Goal: Information Seeking & Learning: Learn about a topic

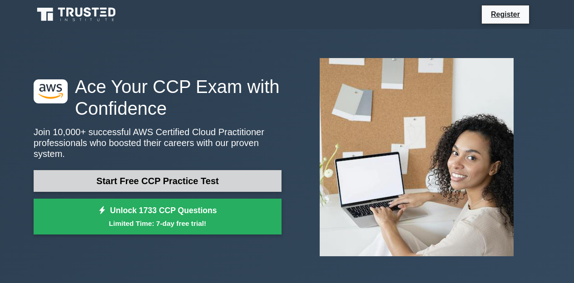
click at [149, 185] on link "Start Free CCP Practice Test" at bounding box center [158, 181] width 248 height 22
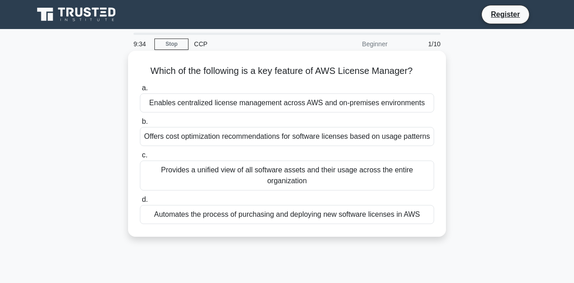
click at [289, 100] on div "Enables centralized license management across AWS and on-premises environments" at bounding box center [287, 103] width 294 height 19
click at [140, 91] on input "a. Enables centralized license management across AWS and on-premises environmen…" at bounding box center [140, 88] width 0 height 6
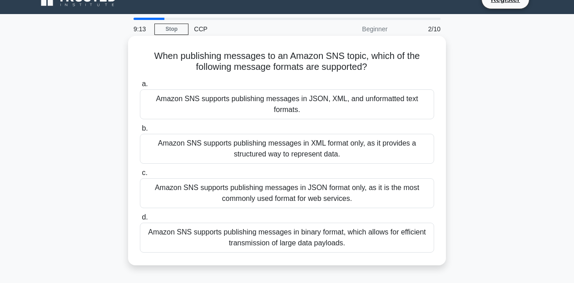
scroll to position [15, 0]
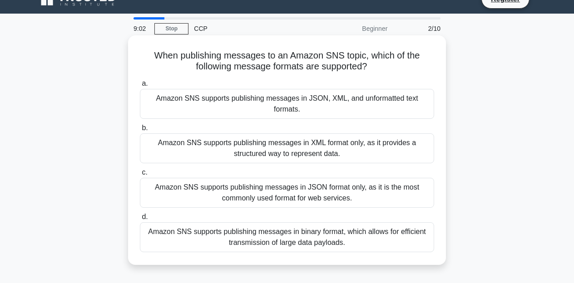
click at [264, 101] on div "Amazon SNS supports publishing messages in JSON, XML, and unformatted text form…" at bounding box center [287, 104] width 294 height 30
click at [140, 87] on input "a. Amazon SNS supports publishing messages in JSON, XML, and unformatted text f…" at bounding box center [140, 84] width 0 height 6
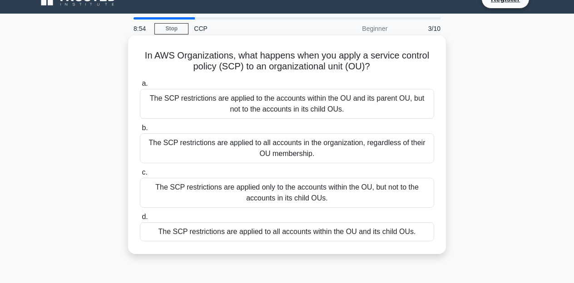
scroll to position [19, 0]
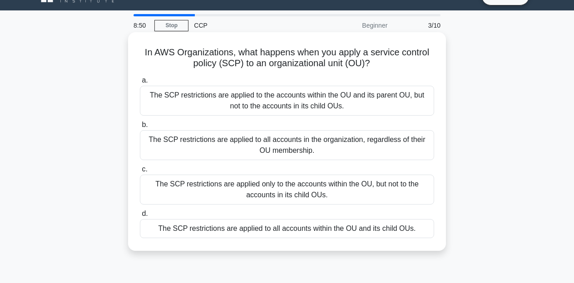
drag, startPoint x: 145, startPoint y: 51, endPoint x: 395, endPoint y: 68, distance: 250.7
click at [395, 68] on h5 "In AWS Organizations, what happens when you apply a service control policy (SCP…" at bounding box center [287, 58] width 296 height 23
copy h5 "In AWS Organizations, what happens when you apply a service control policy (SCP…"
click at [365, 128] on label "b. The SCP restrictions are applied to all accounts in the organization, regard…" at bounding box center [287, 139] width 294 height 41
click at [140, 128] on input "b. The SCP restrictions are applied to all accounts in the organization, regard…" at bounding box center [140, 125] width 0 height 6
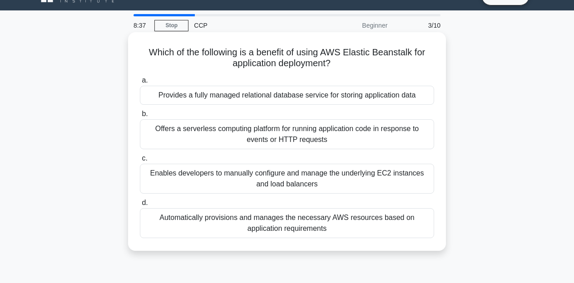
scroll to position [0, 0]
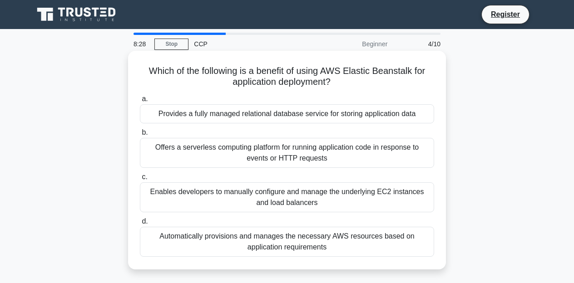
click at [298, 158] on div "Offers a serverless computing platform for running application code in response…" at bounding box center [287, 153] width 294 height 30
click at [140, 136] on input "b. Offers a serverless computing platform for running application code in respo…" at bounding box center [140, 133] width 0 height 6
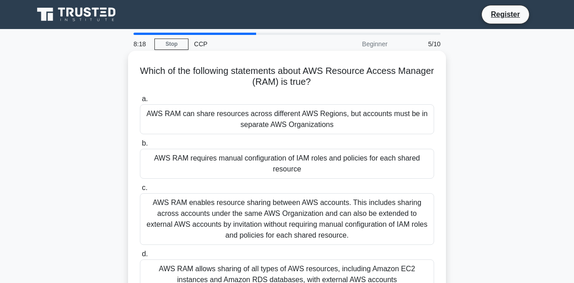
click at [200, 114] on div "AWS RAM can share resources across different AWS Regions, but accounts must be …" at bounding box center [287, 119] width 294 height 30
click at [140, 102] on input "a. AWS RAM can share resources across different AWS Regions, but accounts must …" at bounding box center [140, 99] width 0 height 6
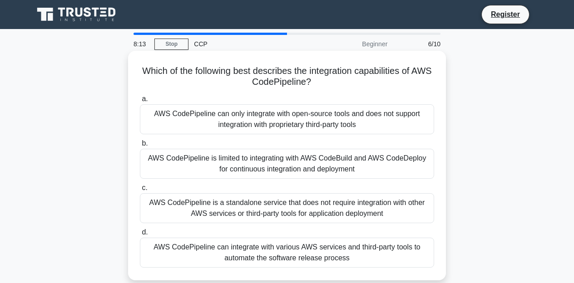
click at [323, 118] on div "AWS CodePipeline can only integrate with open-source tools and does not support…" at bounding box center [287, 119] width 294 height 30
click at [140, 102] on input "a. AWS CodePipeline can only integrate with open-source tools and does not supp…" at bounding box center [140, 99] width 0 height 6
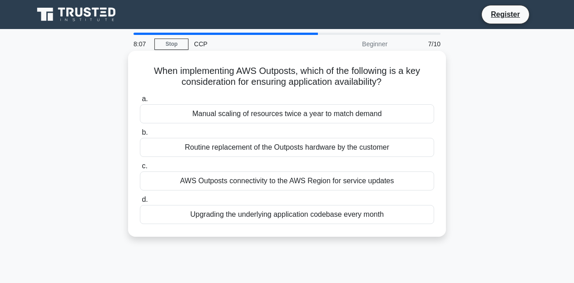
click at [221, 183] on div "AWS Outposts connectivity to the AWS Region for service updates" at bounding box center [287, 181] width 294 height 19
click at [140, 169] on input "c. AWS Outposts connectivity to the AWS Region for service updates" at bounding box center [140, 166] width 0 height 6
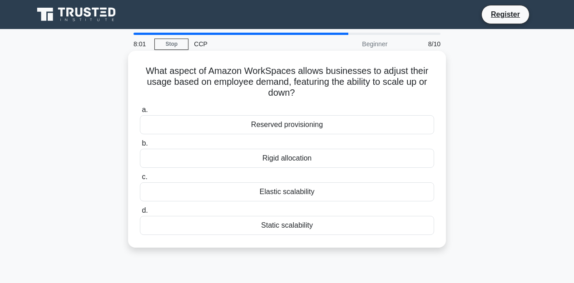
click at [283, 126] on div "Reserved provisioning" at bounding box center [287, 124] width 294 height 19
click at [140, 113] on input "a. Reserved provisioning" at bounding box center [140, 110] width 0 height 6
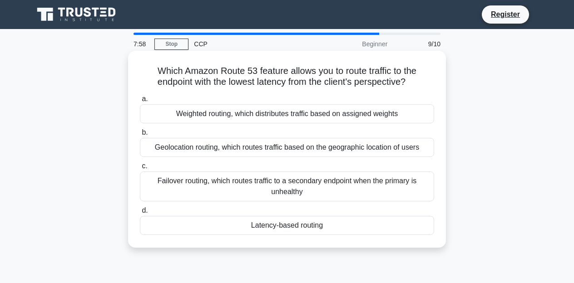
click at [206, 217] on div "Latency-based routing" at bounding box center [287, 225] width 294 height 19
click at [140, 214] on input "d. Latency-based routing" at bounding box center [140, 211] width 0 height 6
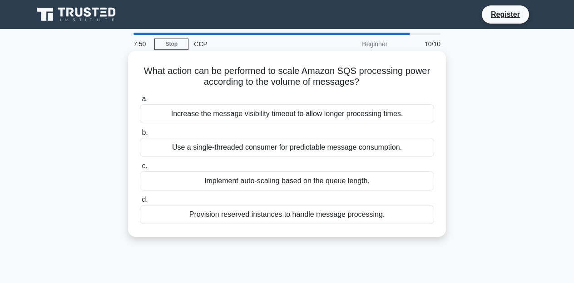
click at [226, 179] on div "Implement auto-scaling based on the queue length." at bounding box center [287, 181] width 294 height 19
click at [140, 169] on input "c. Implement auto-scaling based on the queue length." at bounding box center [140, 166] width 0 height 6
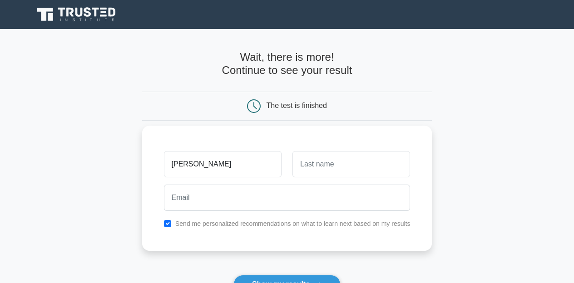
type input "Rohith"
type input "K"
type input "L"
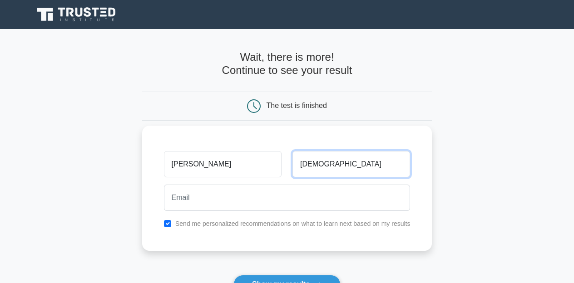
type input "Katamaneni"
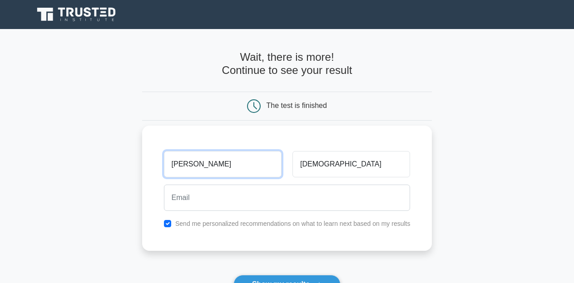
click at [205, 167] on input "[PERSON_NAME]" at bounding box center [223, 164] width 118 height 26
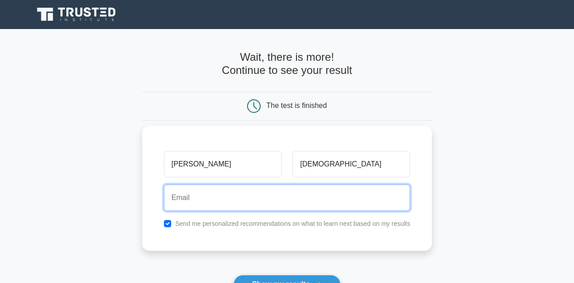
click at [199, 202] on input "email" at bounding box center [287, 198] width 246 height 26
type input "katamaneninarasimha@gmail.com"
click at [286, 283] on button "Show my results" at bounding box center [286, 284] width 107 height 19
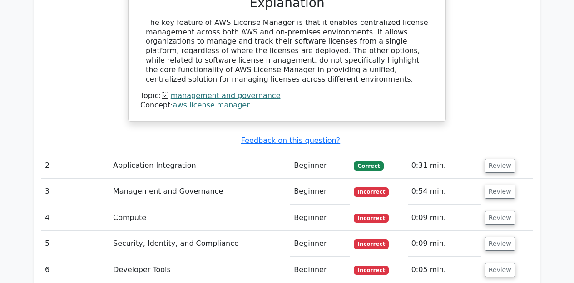
scroll to position [1010, 0]
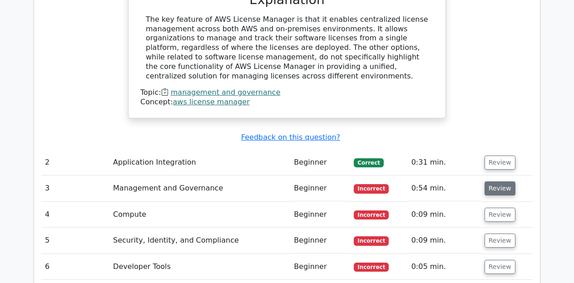
click at [486, 182] on button "Review" at bounding box center [499, 189] width 31 height 14
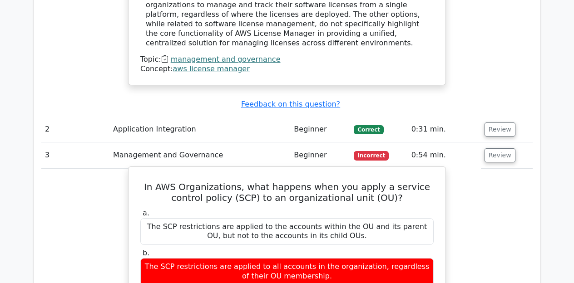
scroll to position [1039, 0]
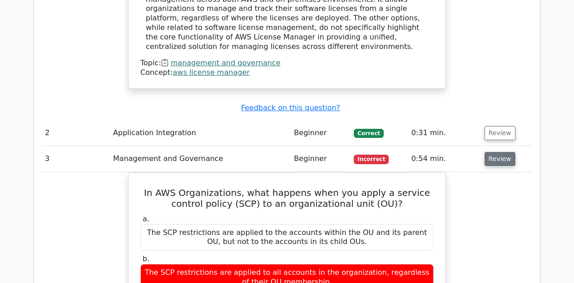
click at [491, 152] on button "Review" at bounding box center [499, 159] width 31 height 14
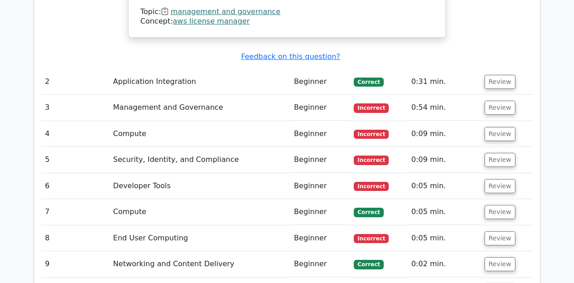
scroll to position [1092, 0]
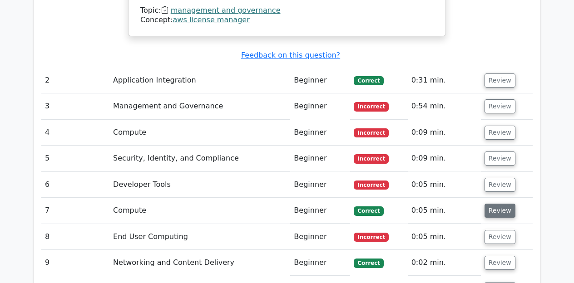
click at [494, 204] on button "Review" at bounding box center [499, 211] width 31 height 14
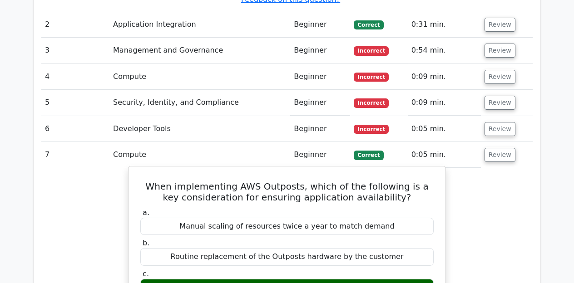
scroll to position [1150, 0]
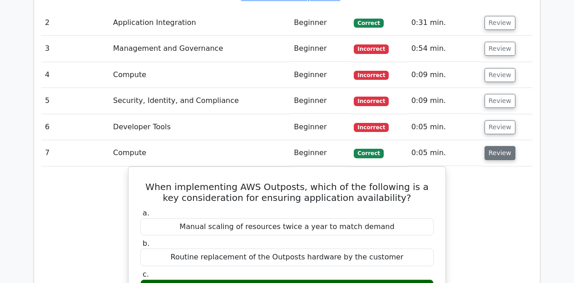
click at [498, 146] on button "Review" at bounding box center [499, 153] width 31 height 14
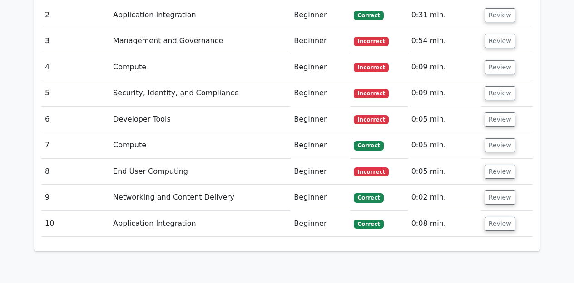
scroll to position [1161, 0]
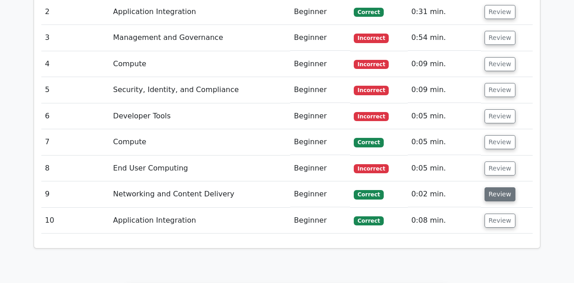
click at [508, 187] on button "Review" at bounding box center [499, 194] width 31 height 14
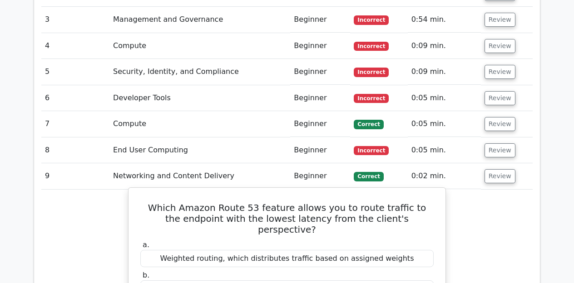
scroll to position [1177, 0]
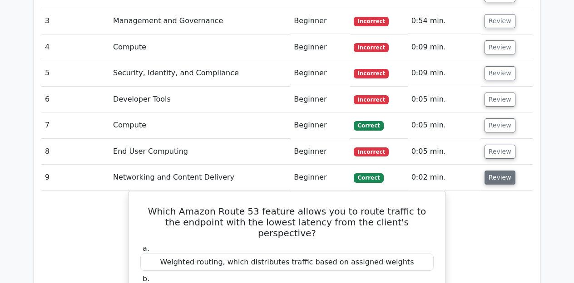
click at [502, 171] on button "Review" at bounding box center [499, 178] width 31 height 14
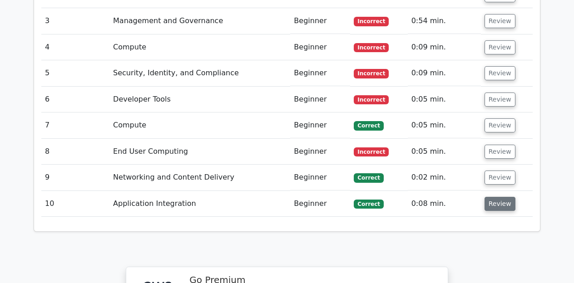
click at [502, 197] on button "Review" at bounding box center [499, 204] width 31 height 14
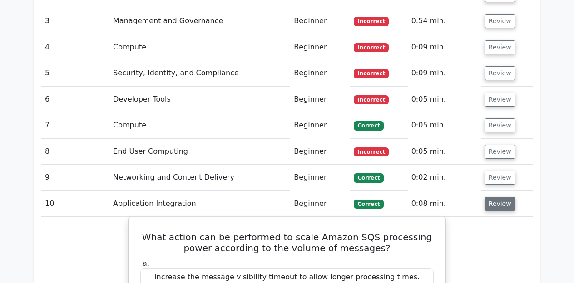
click at [502, 197] on button "Review" at bounding box center [499, 204] width 31 height 14
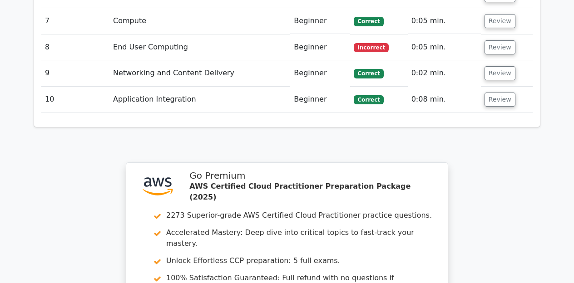
scroll to position [1276, 0]
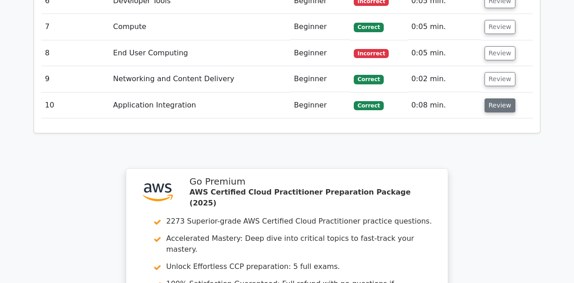
click at [492, 99] on button "Review" at bounding box center [499, 106] width 31 height 14
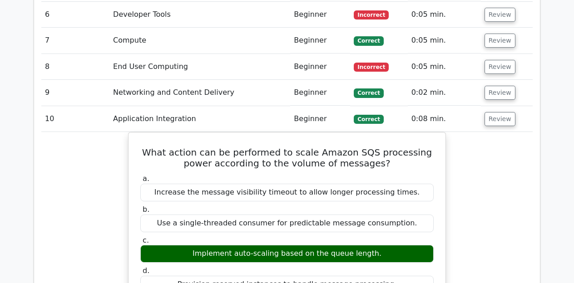
scroll to position [1258, 0]
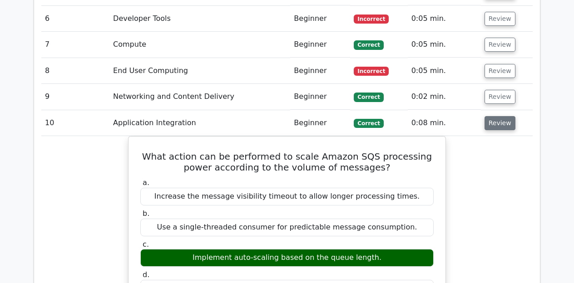
click at [491, 116] on button "Review" at bounding box center [499, 123] width 31 height 14
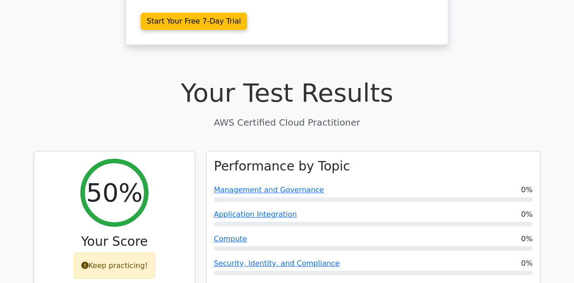
scroll to position [211, 0]
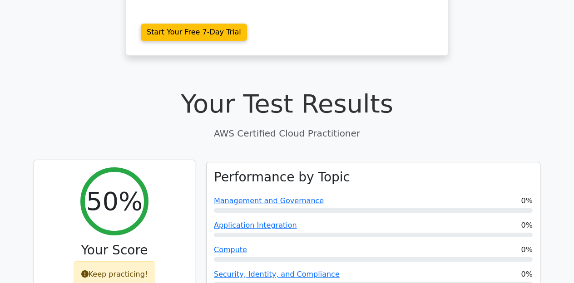
click at [109, 261] on div "Keep practicing!" at bounding box center [115, 274] width 82 height 26
click at [97, 186] on h2 "50%" at bounding box center [114, 201] width 56 height 30
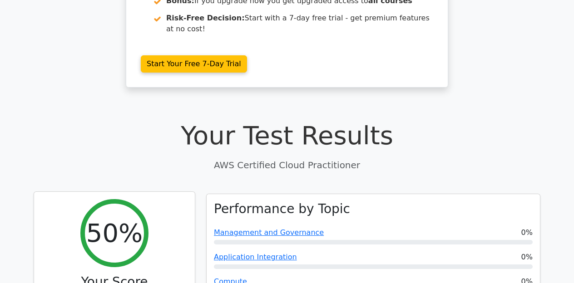
scroll to position [168, 0]
